Goal: Task Accomplishment & Management: Manage account settings

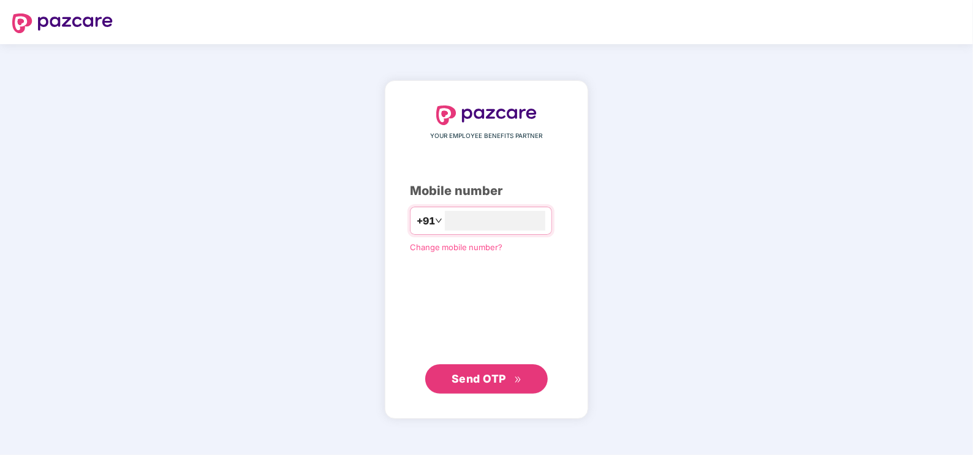
type input "**********"
click at [474, 379] on span "Send OTP" at bounding box center [479, 377] width 55 height 13
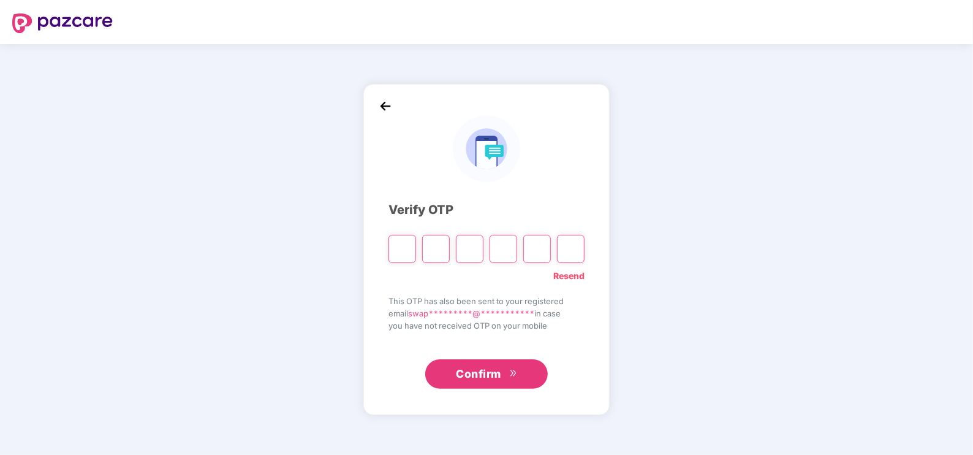
type input "*"
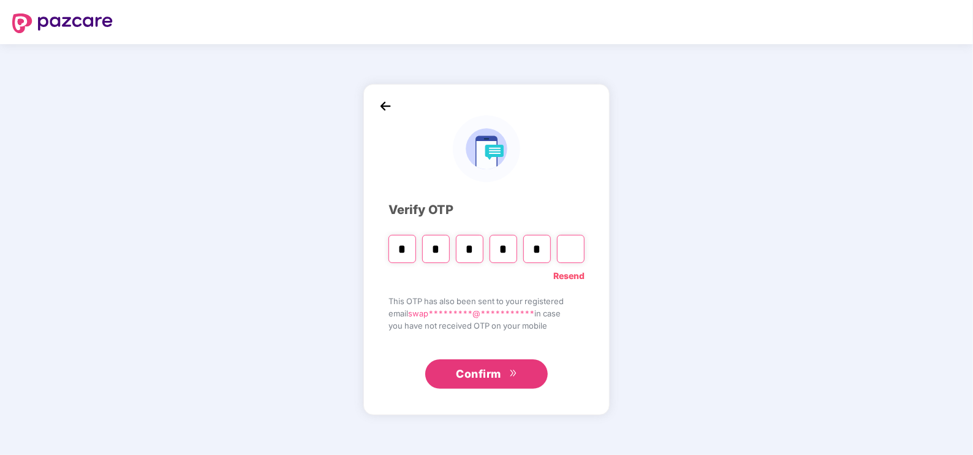
type input "*"
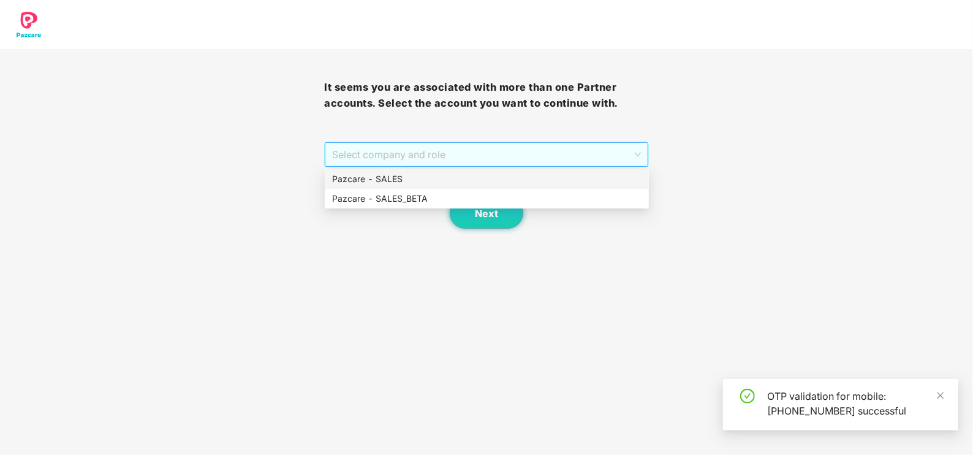
click at [373, 154] on span "Select company and role" at bounding box center [486, 154] width 308 height 23
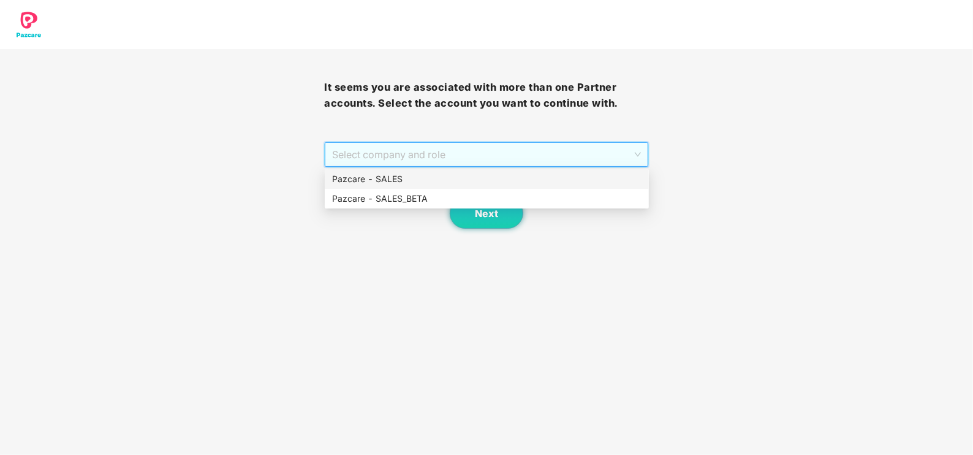
click at [365, 176] on div "Pazcare - SALES" at bounding box center [487, 178] width 310 height 13
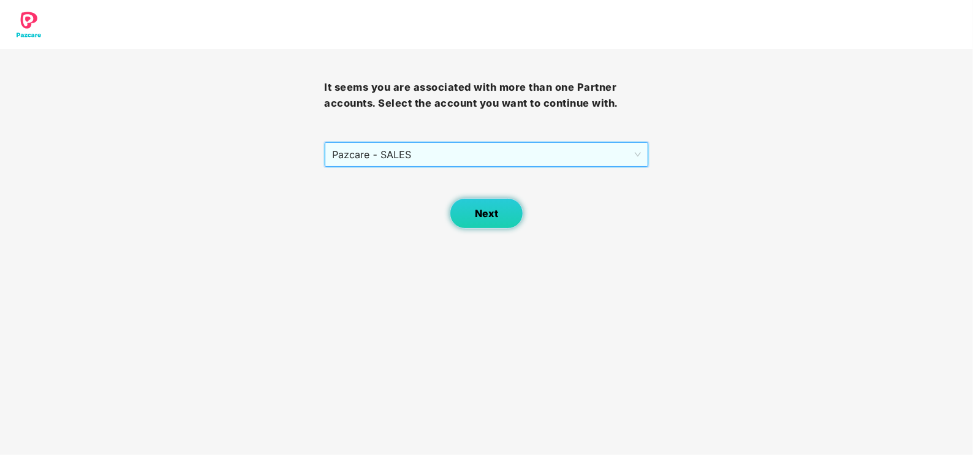
click at [465, 211] on button "Next" at bounding box center [487, 213] width 74 height 31
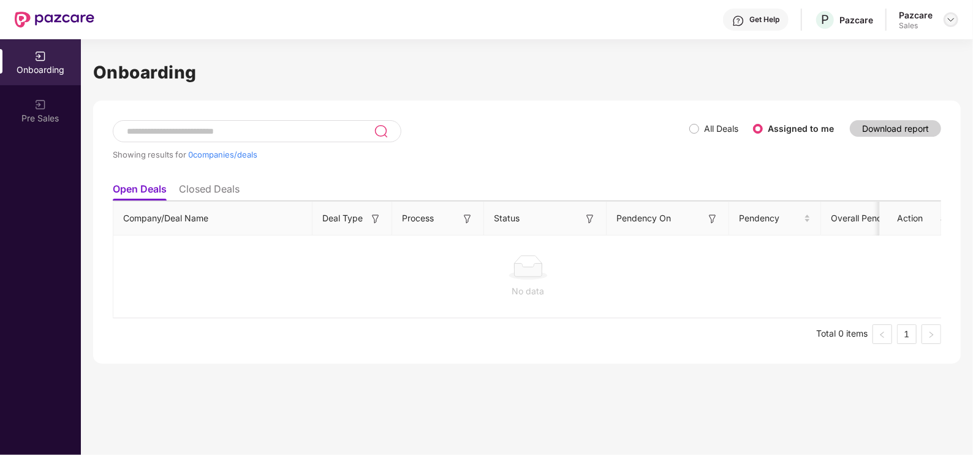
click at [948, 23] on img at bounding box center [951, 20] width 10 height 10
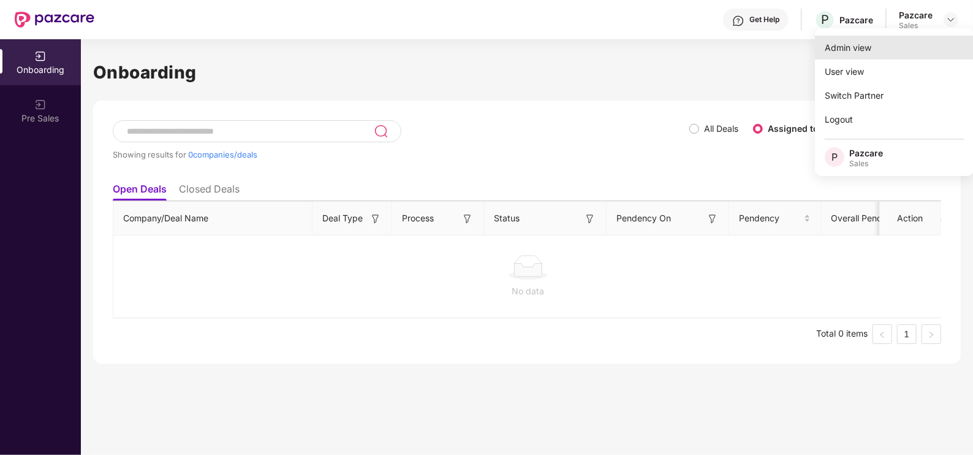
click at [874, 52] on div "Admin view" at bounding box center [894, 48] width 159 height 24
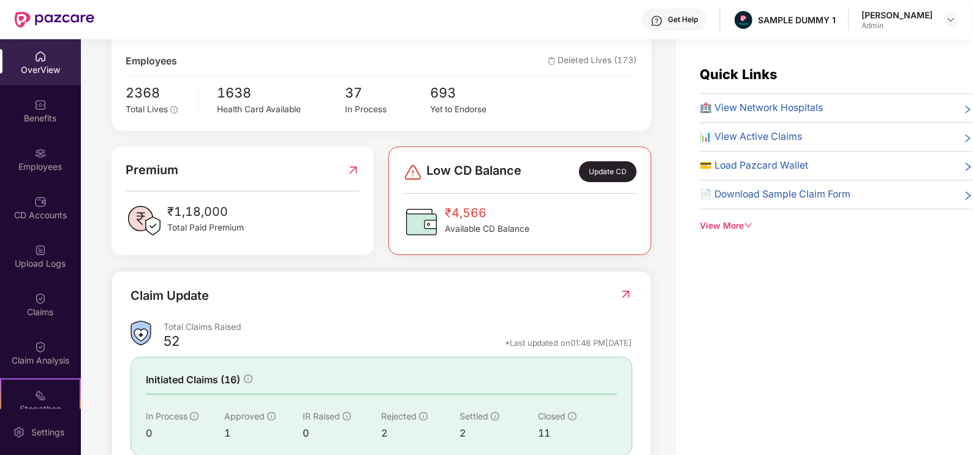
scroll to position [304, 0]
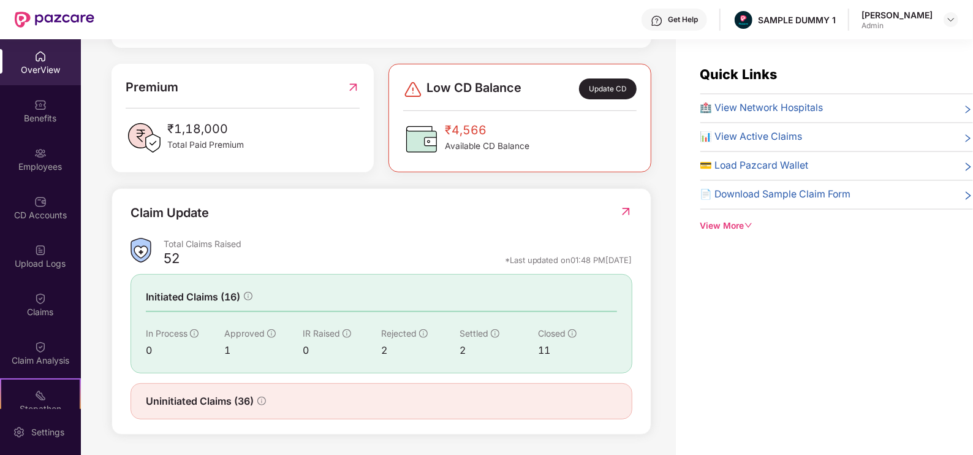
click at [745, 226] on icon "down" at bounding box center [749, 225] width 9 height 9
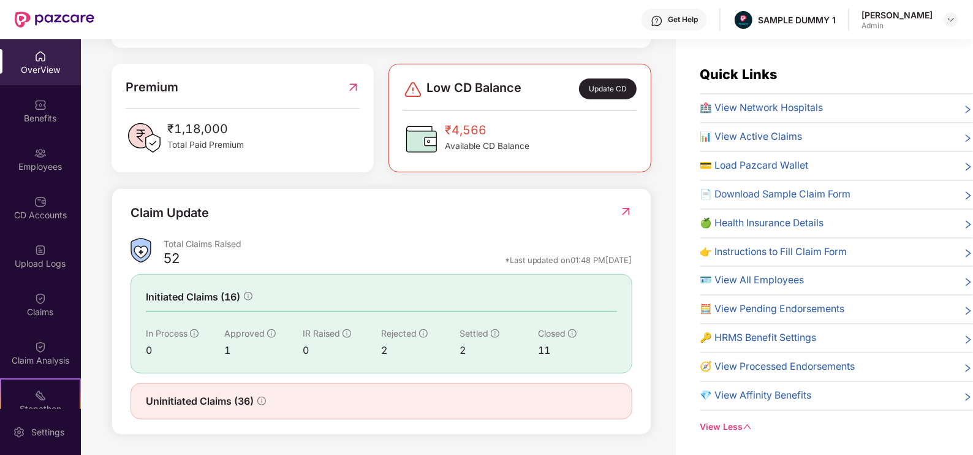
click at [693, 23] on div "Get Help" at bounding box center [683, 20] width 30 height 10
click at [450, 17] on div "Get Help SAMPLE DUMMY 1 [PERSON_NAME] Admin" at bounding box center [526, 19] width 864 height 39
click at [32, 115] on div "Benefits" at bounding box center [40, 118] width 81 height 12
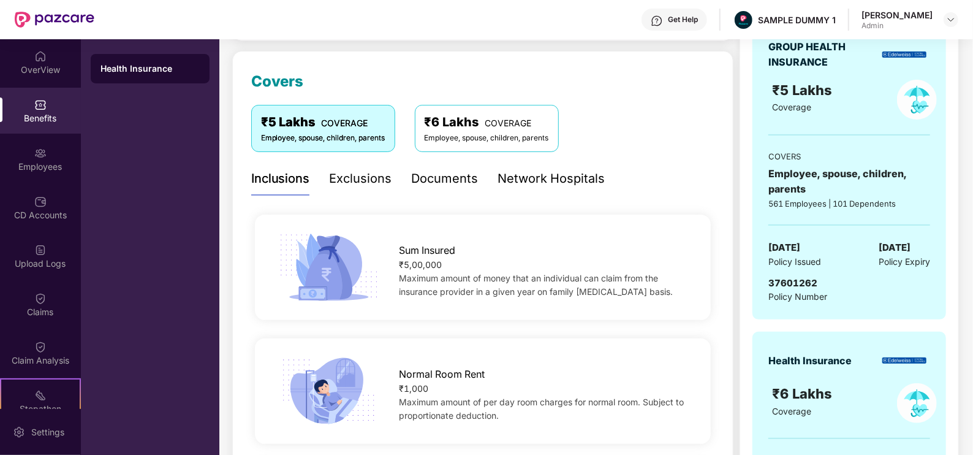
scroll to position [163, 0]
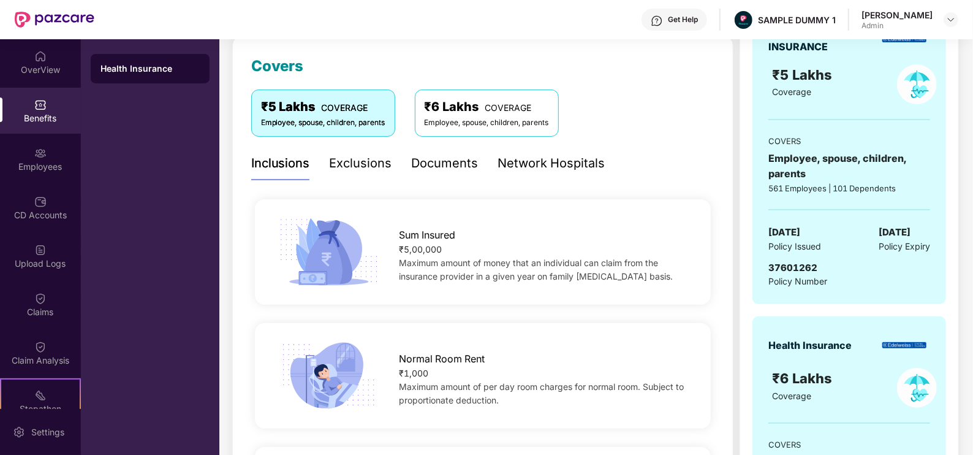
click at [343, 166] on div "Exclusions" at bounding box center [361, 163] width 63 height 19
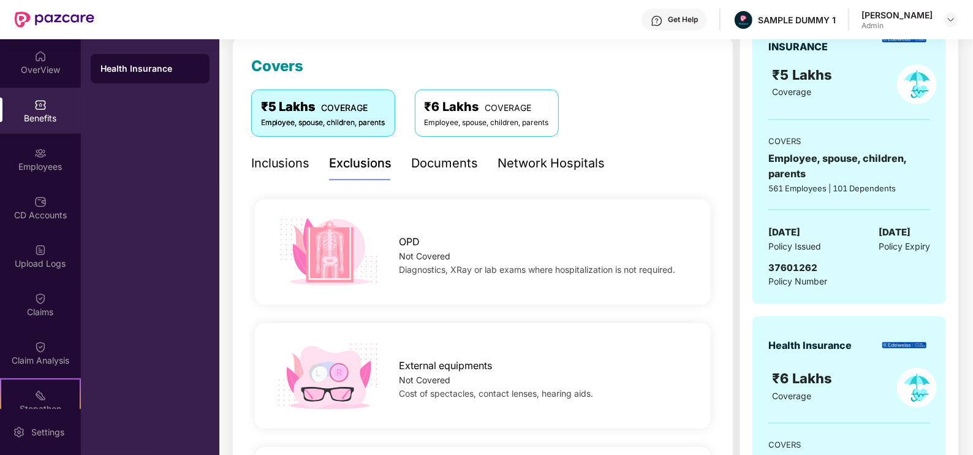
click at [457, 169] on div "Documents" at bounding box center [445, 163] width 67 height 19
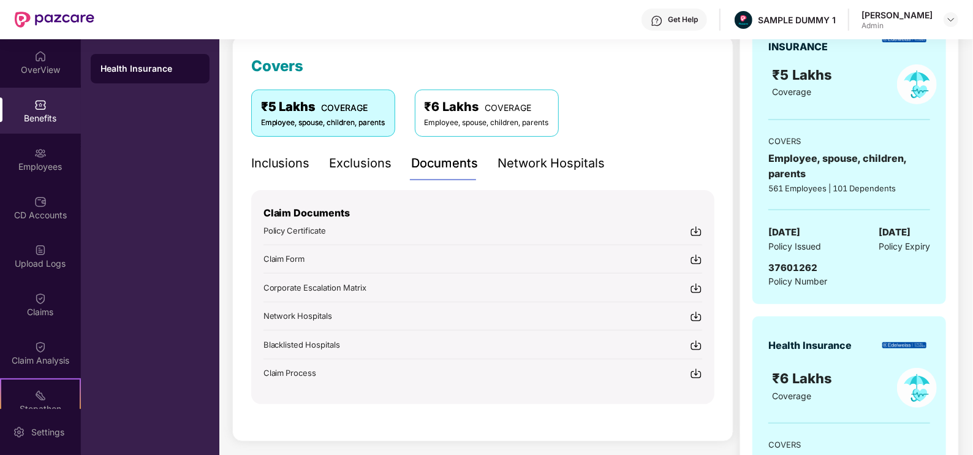
click at [555, 160] on div "Network Hospitals" at bounding box center [551, 163] width 107 height 19
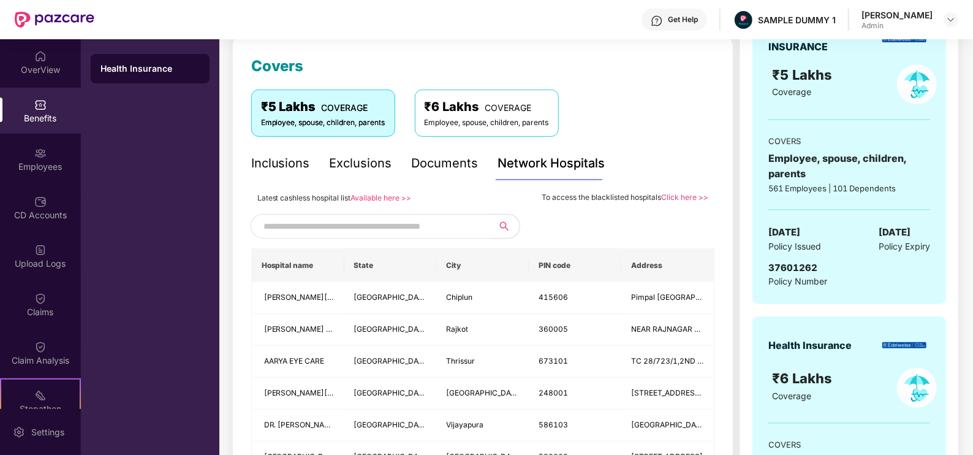
click at [310, 227] on input "text" at bounding box center [369, 226] width 210 height 18
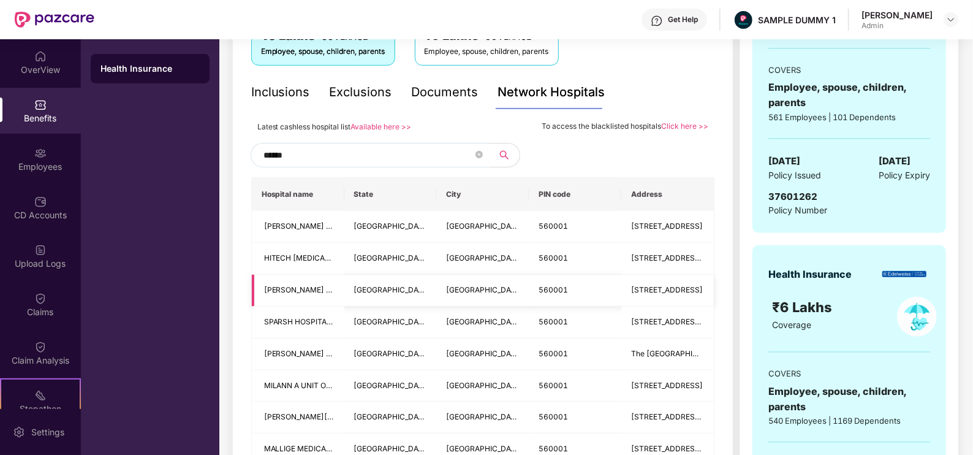
scroll to position [249, 0]
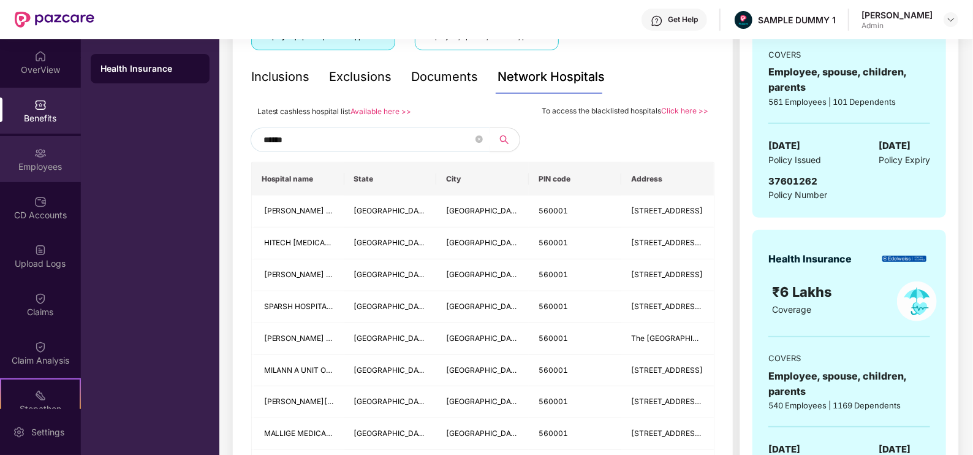
type input "******"
click at [43, 164] on div "Employees" at bounding box center [40, 167] width 81 height 12
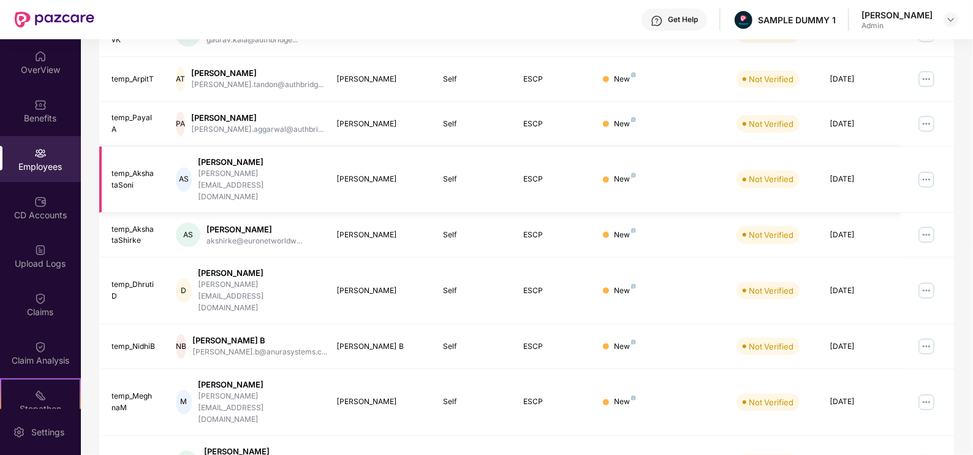
scroll to position [0, 0]
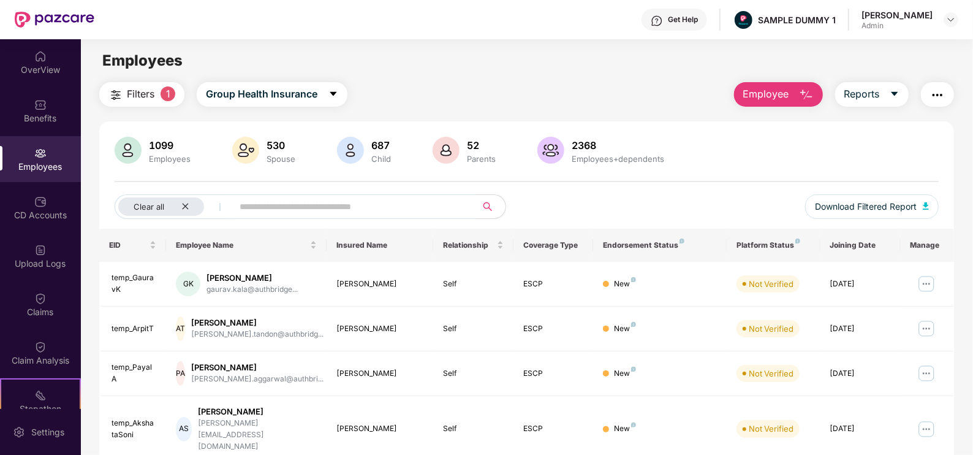
click at [772, 105] on button "Employee" at bounding box center [778, 94] width 89 height 25
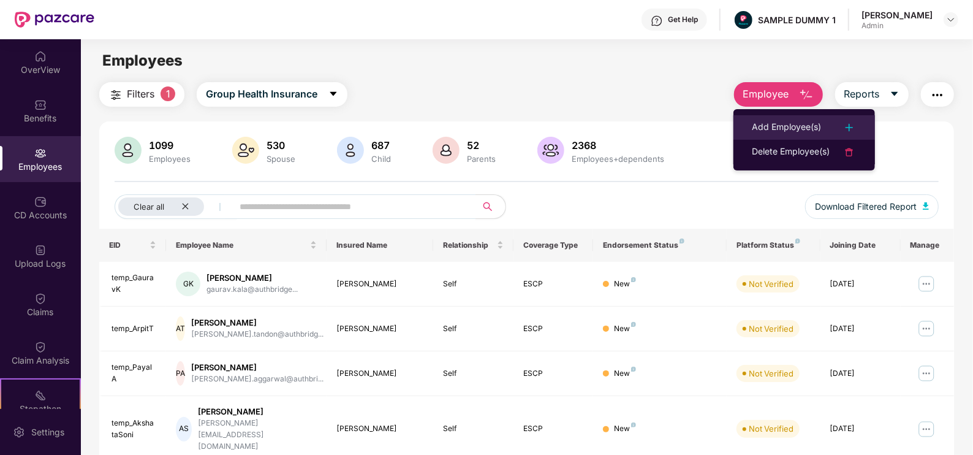
click at [781, 121] on div "Add Employee(s)" at bounding box center [786, 127] width 69 height 15
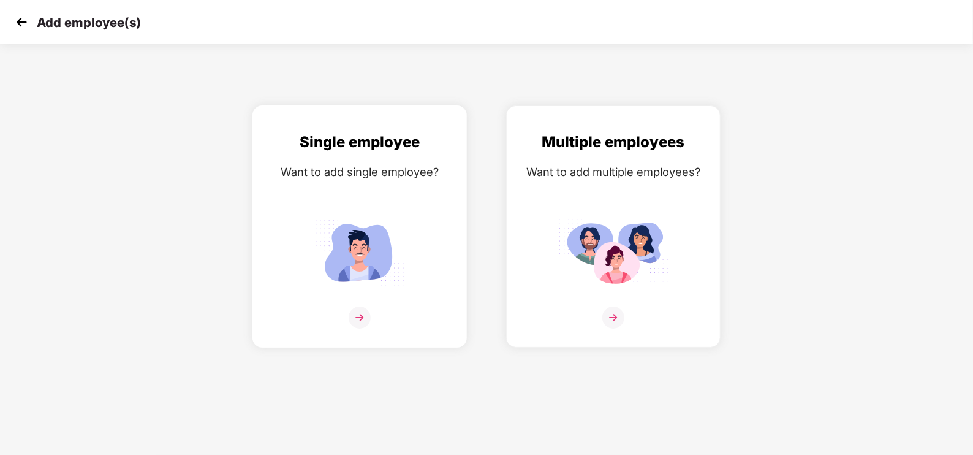
click at [365, 314] on img at bounding box center [360, 317] width 22 height 22
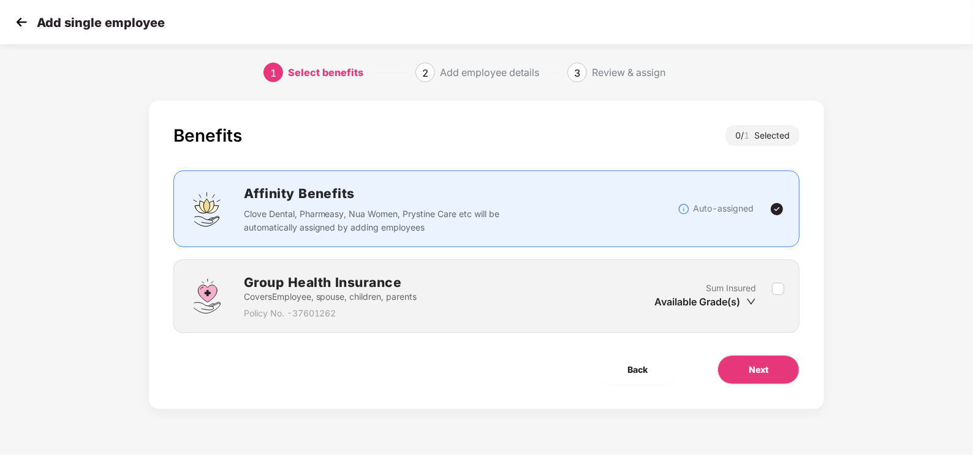
click at [22, 20] on img at bounding box center [21, 22] width 18 height 18
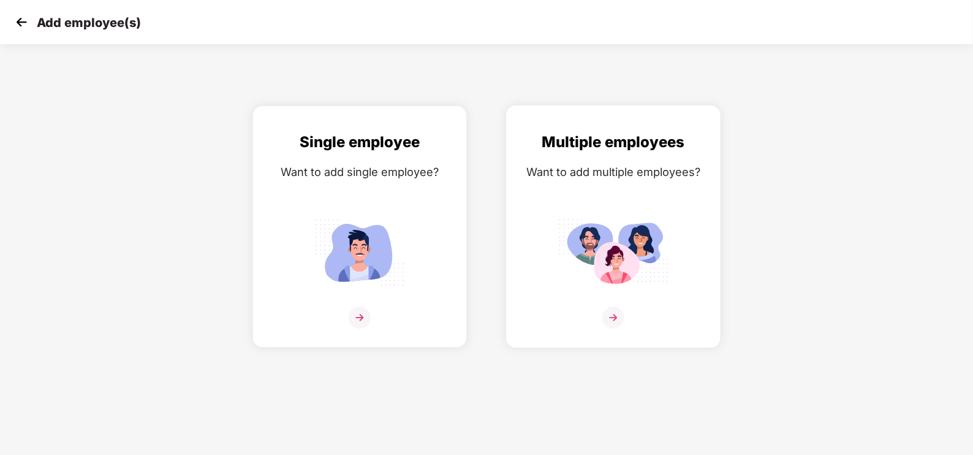
click at [610, 314] on img at bounding box center [613, 317] width 22 height 22
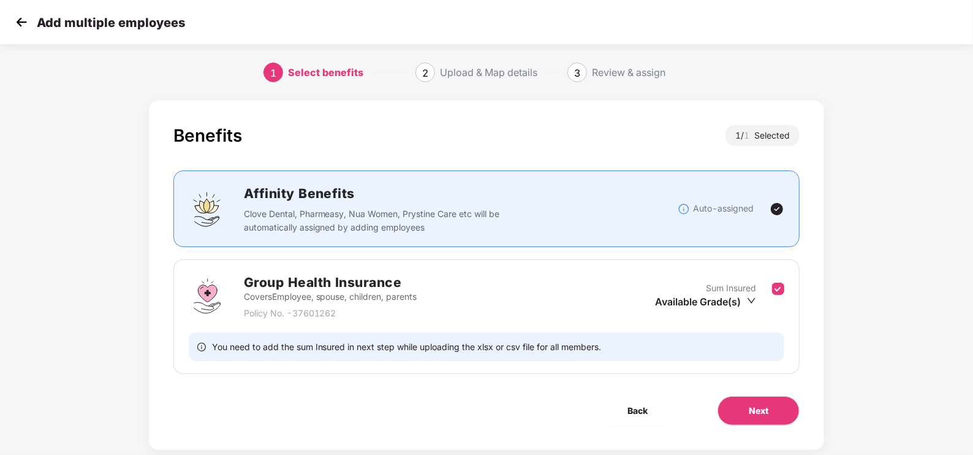
click at [25, 28] on img at bounding box center [21, 22] width 18 height 18
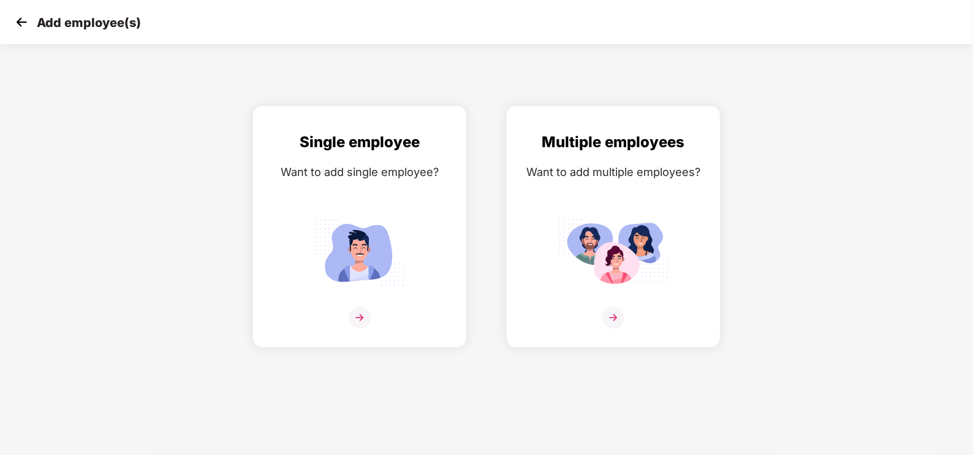
click at [25, 28] on img at bounding box center [21, 22] width 18 height 18
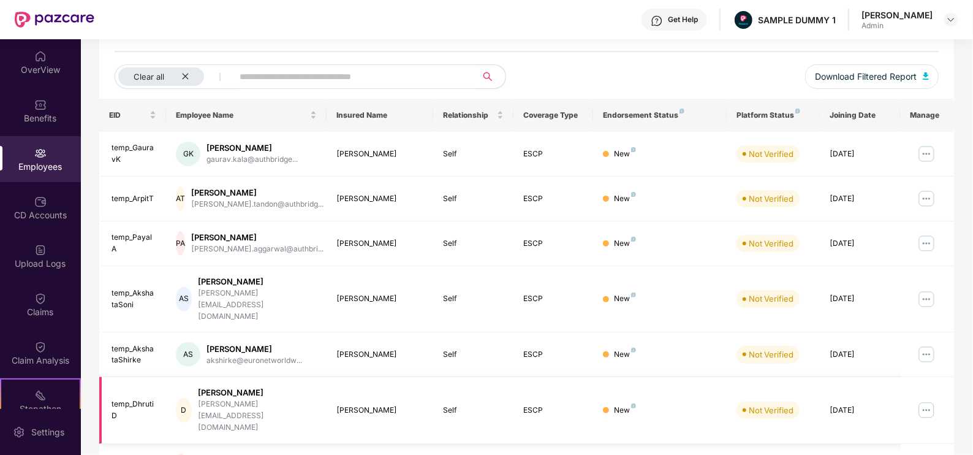
scroll to position [297, 0]
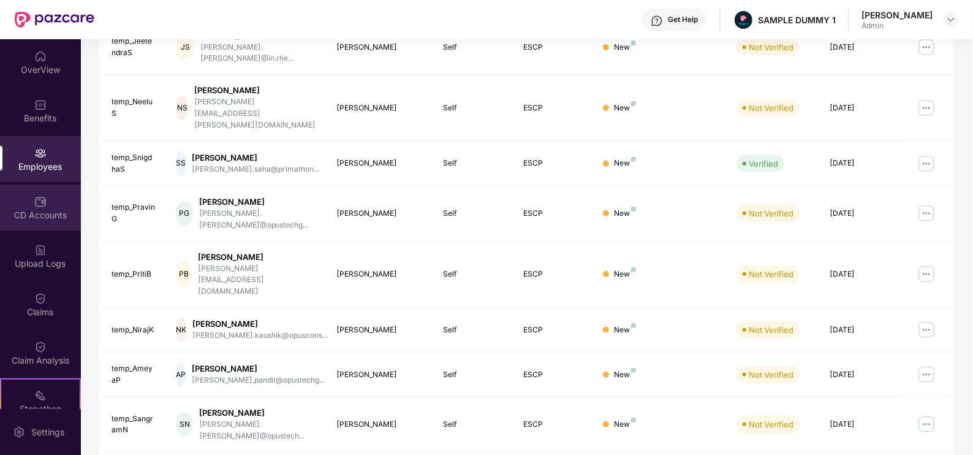
click at [36, 205] on img at bounding box center [40, 202] width 12 height 12
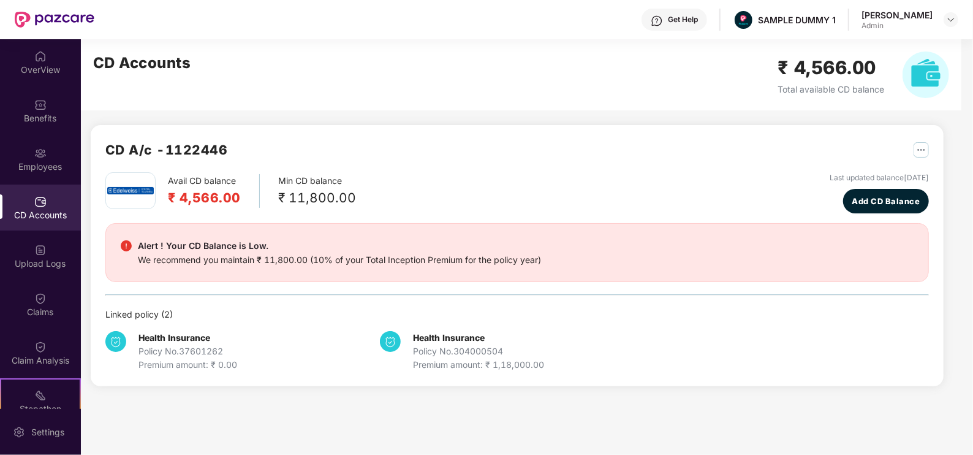
scroll to position [0, 0]
click at [924, 162] on div "CD A/c - 1122446" at bounding box center [517, 156] width 824 height 32
click at [924, 153] on img "button" at bounding box center [921, 149] width 15 height 15
click at [38, 313] on div "Claims" at bounding box center [40, 312] width 81 height 12
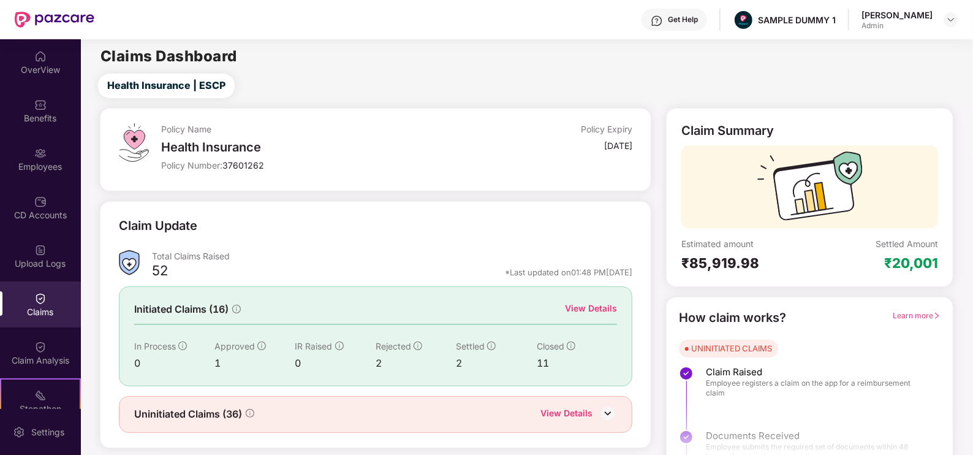
click at [595, 310] on div "View Details" at bounding box center [591, 308] width 52 height 13
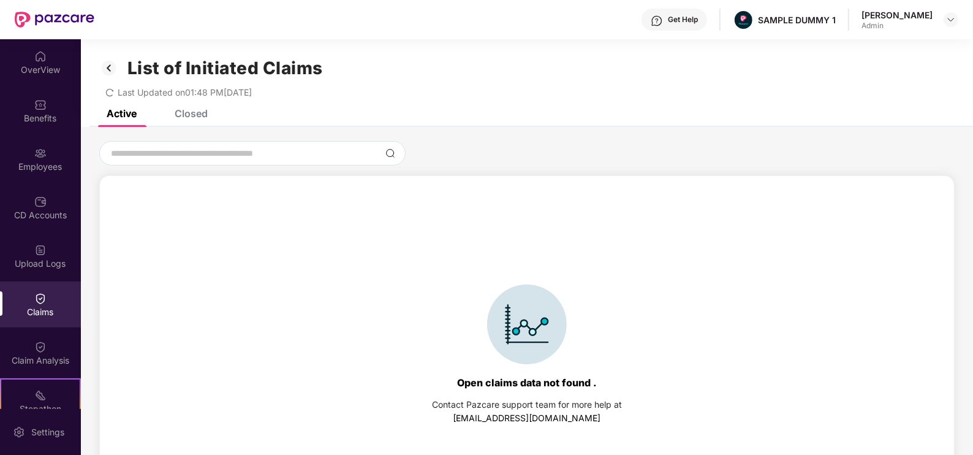
click at [199, 113] on div "Closed" at bounding box center [191, 113] width 33 height 12
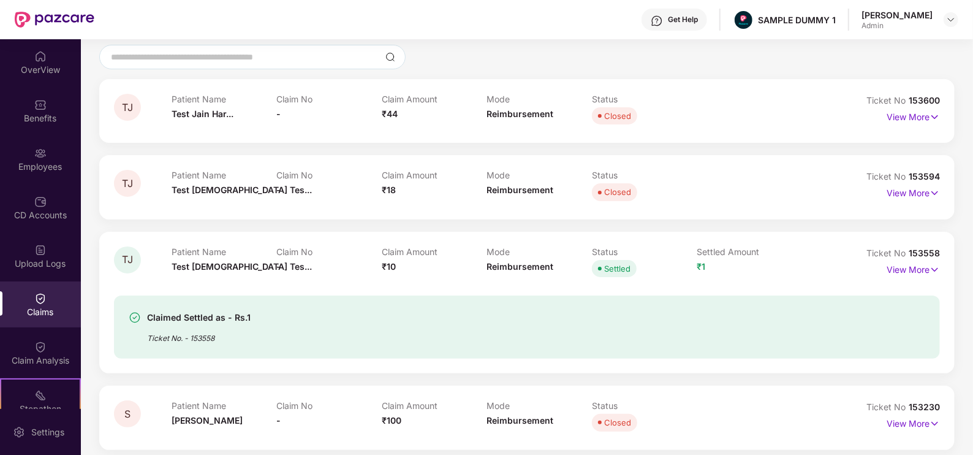
scroll to position [108, 0]
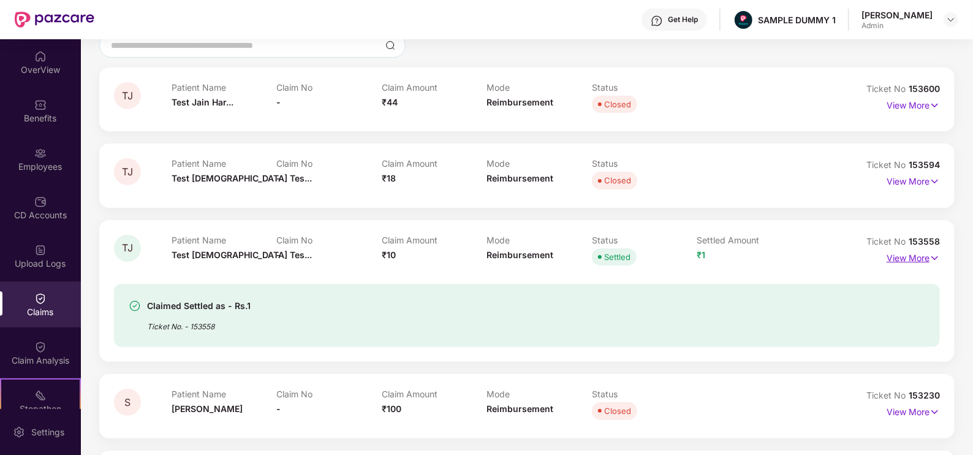
click at [926, 260] on p "View More" at bounding box center [913, 256] width 53 height 17
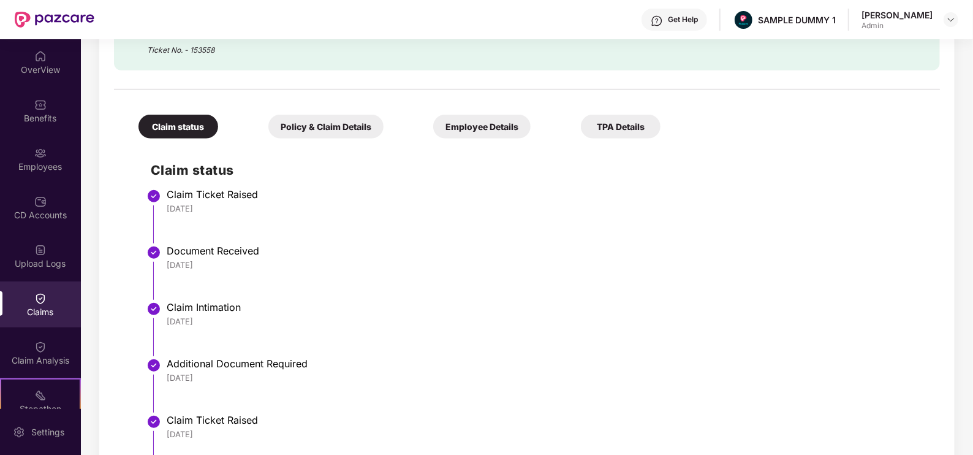
scroll to position [435, 0]
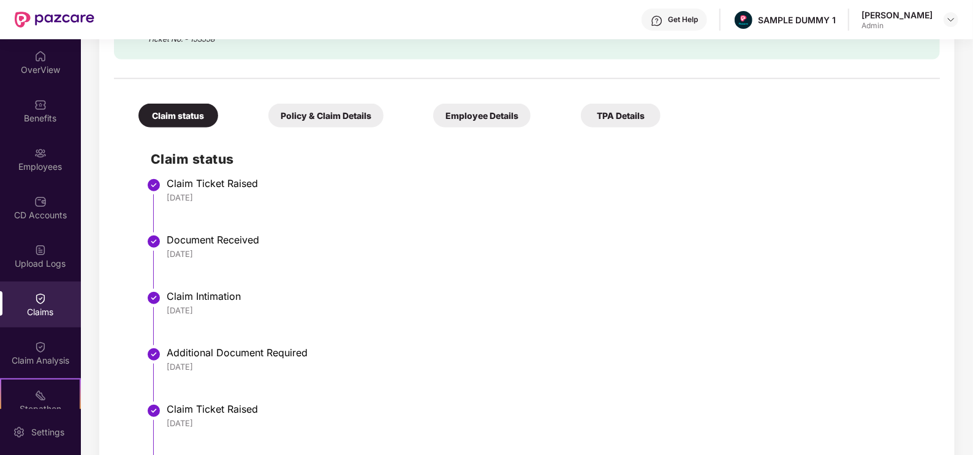
click at [331, 118] on div "Policy & Claim Details" at bounding box center [325, 116] width 115 height 24
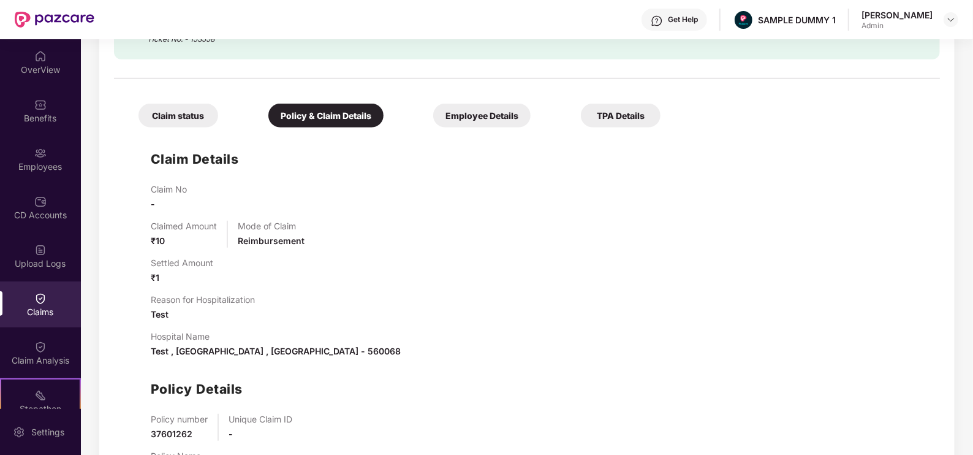
click at [498, 120] on div "Employee Details" at bounding box center [481, 116] width 97 height 24
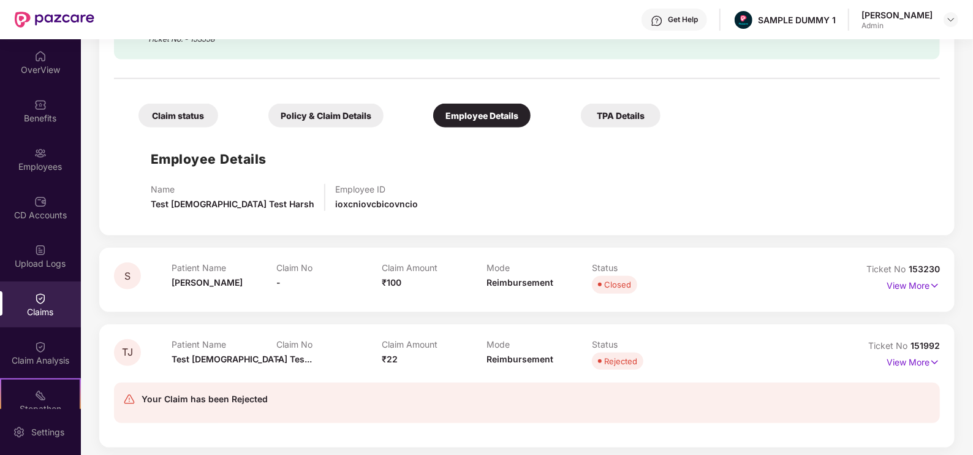
click at [619, 110] on div "TPA Details" at bounding box center [621, 116] width 80 height 24
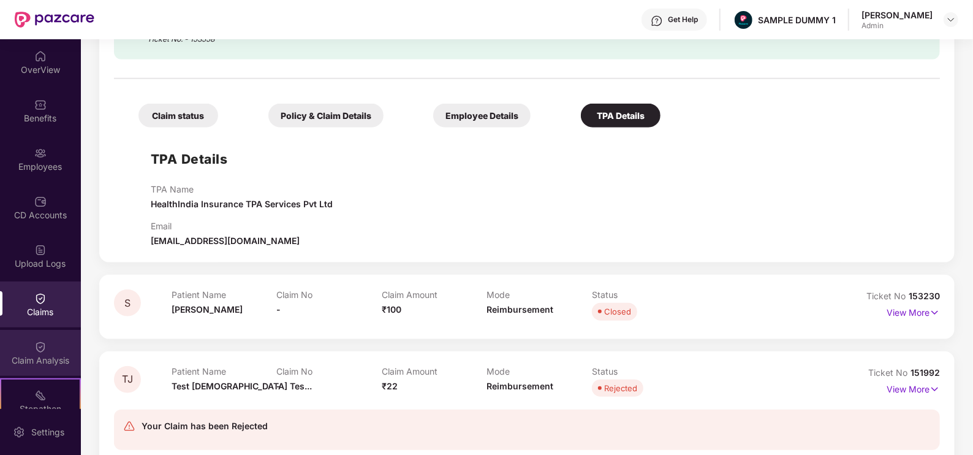
click at [49, 368] on div "Claim Analysis" at bounding box center [40, 353] width 81 height 46
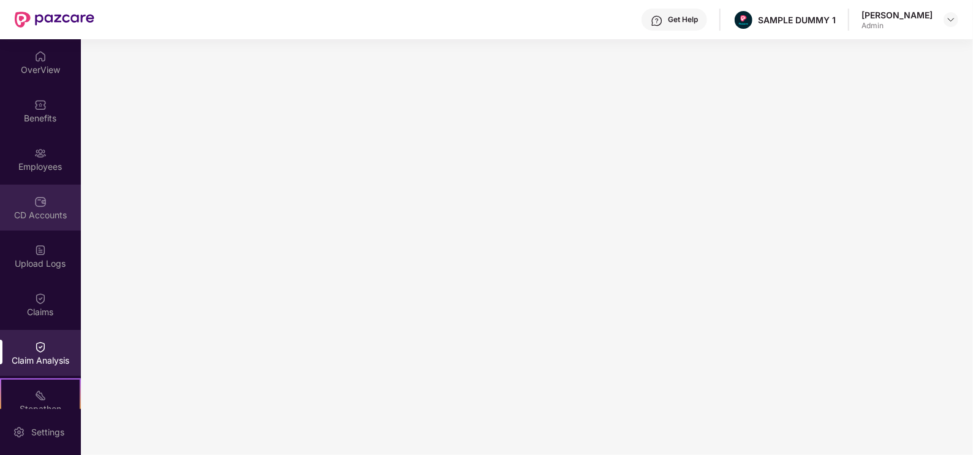
scroll to position [162, 0]
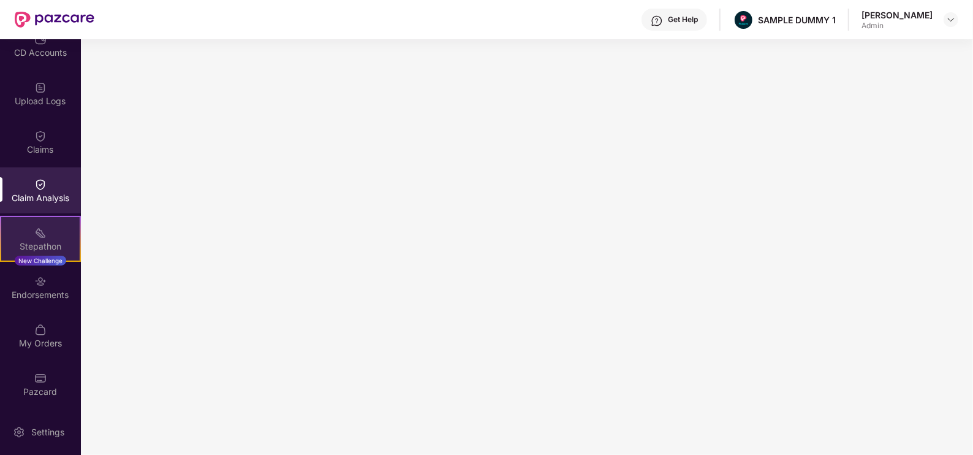
click at [37, 222] on div "Stepathon New Challenge" at bounding box center [40, 239] width 81 height 46
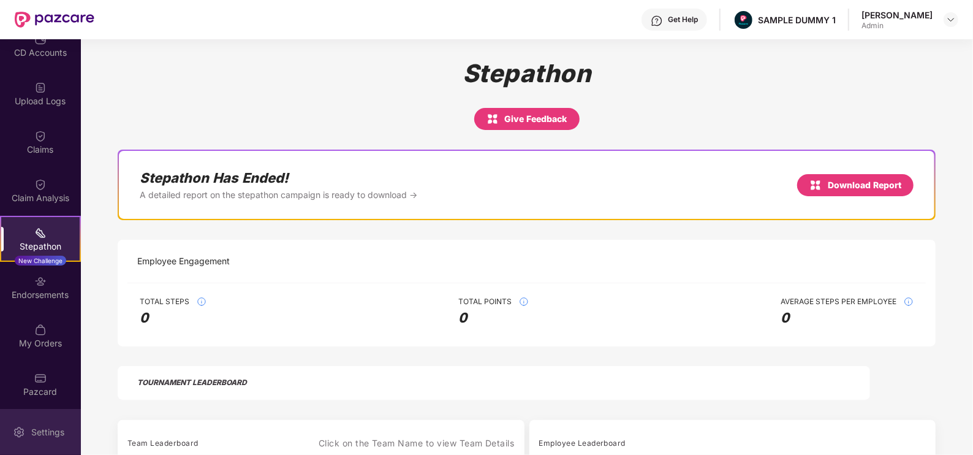
click at [29, 435] on div "Settings" at bounding box center [48, 432] width 40 height 12
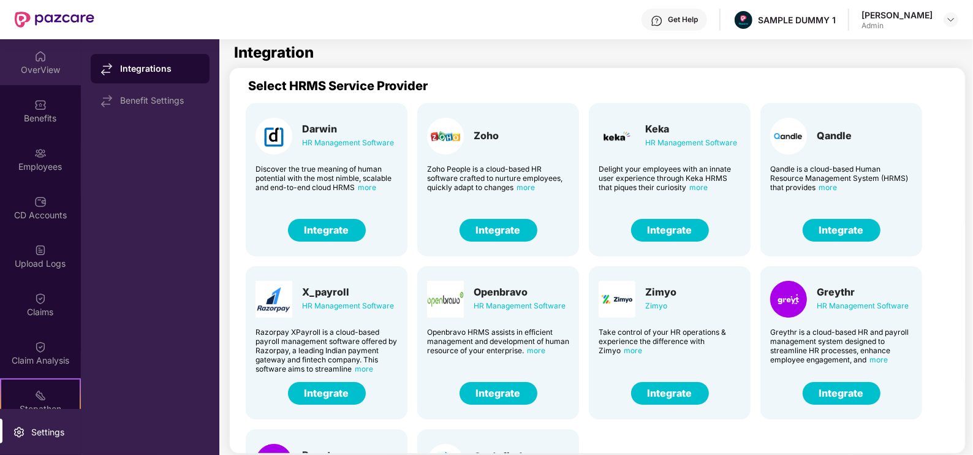
click at [34, 53] on img at bounding box center [40, 56] width 12 height 12
